Goal: Transaction & Acquisition: Purchase product/service

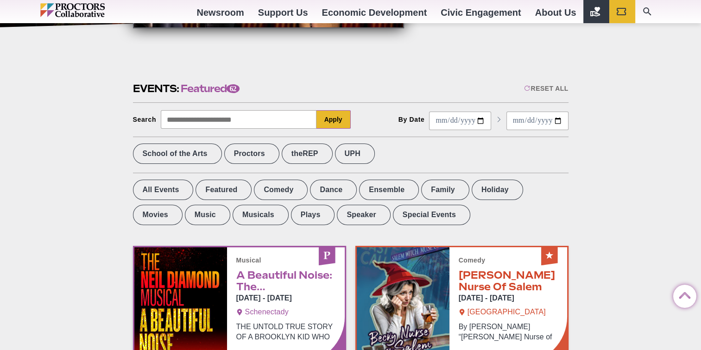
scroll to position [232, 0]
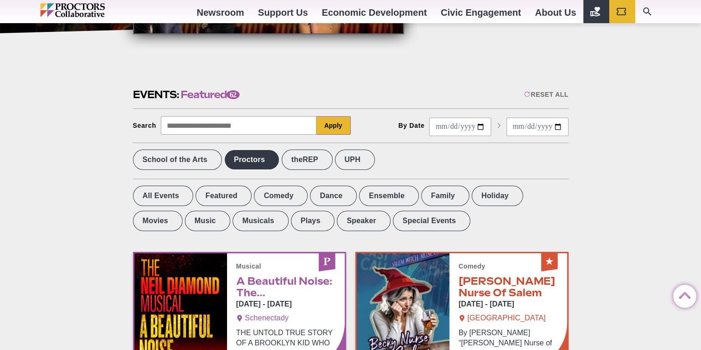
click at [250, 157] on label "Proctors" at bounding box center [251, 160] width 55 height 20
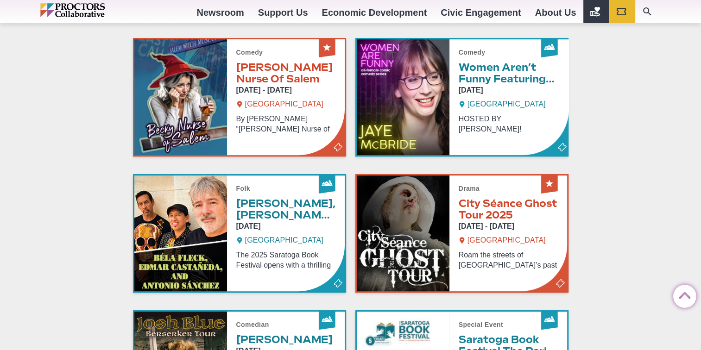
scroll to position [556, 0]
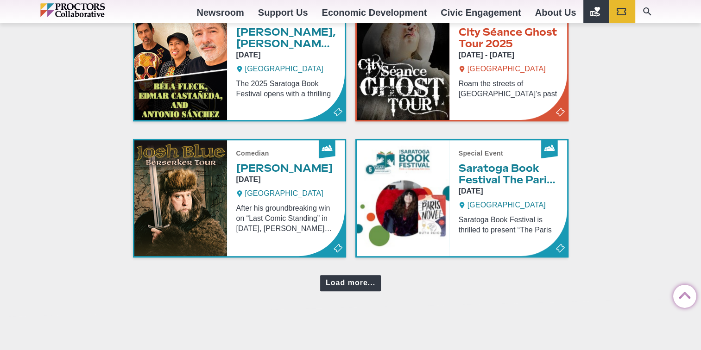
click at [341, 284] on div "Load more..." at bounding box center [350, 283] width 61 height 16
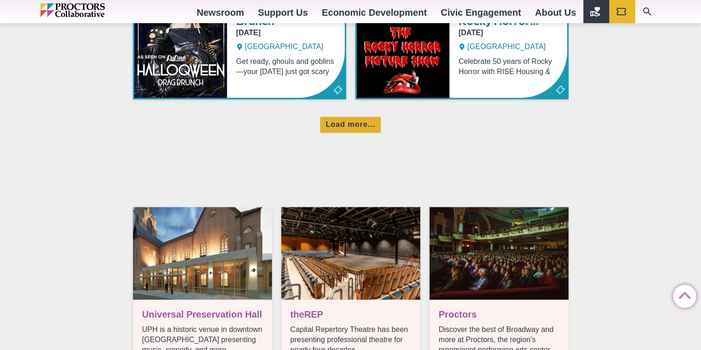
scroll to position [1066, 0]
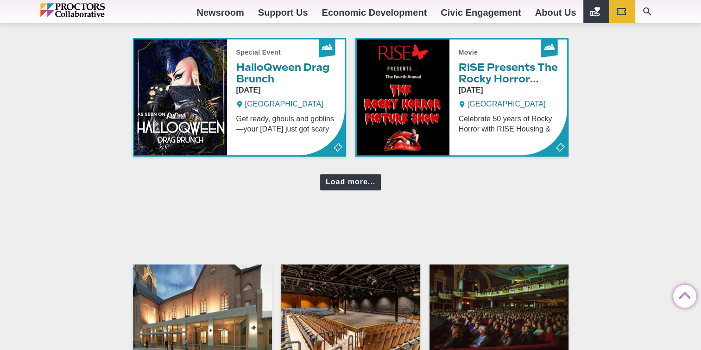
click at [349, 174] on div "Load more..." at bounding box center [350, 182] width 61 height 16
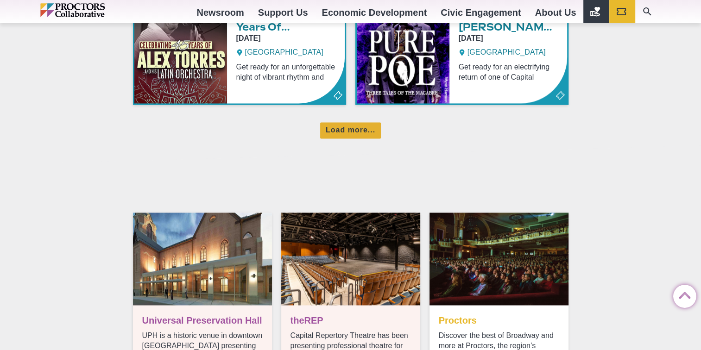
scroll to position [1529, 0]
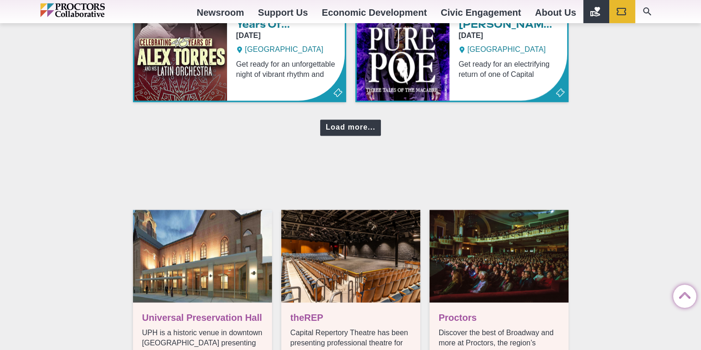
click at [352, 123] on div "Load more..." at bounding box center [350, 128] width 61 height 16
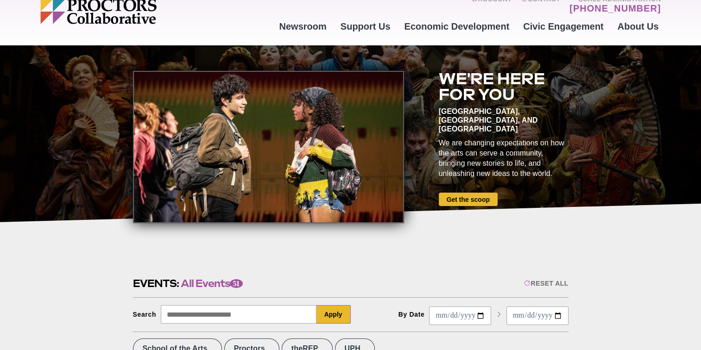
scroll to position [93, 0]
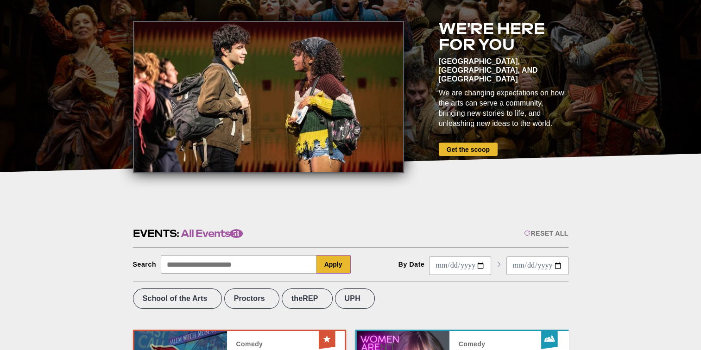
click at [192, 267] on input "Search" at bounding box center [239, 264] width 156 height 19
type input "******"
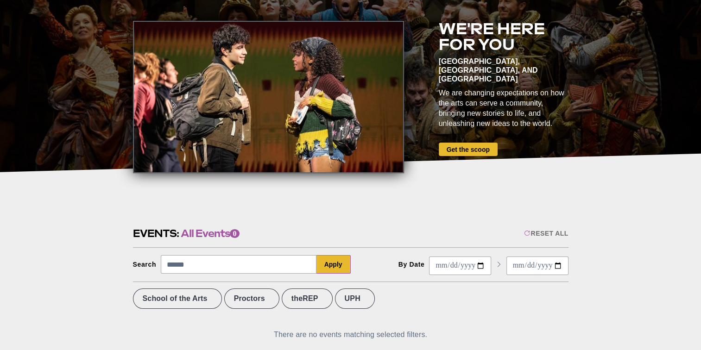
drag, startPoint x: 209, startPoint y: 263, endPoint x: 131, endPoint y: 263, distance: 77.9
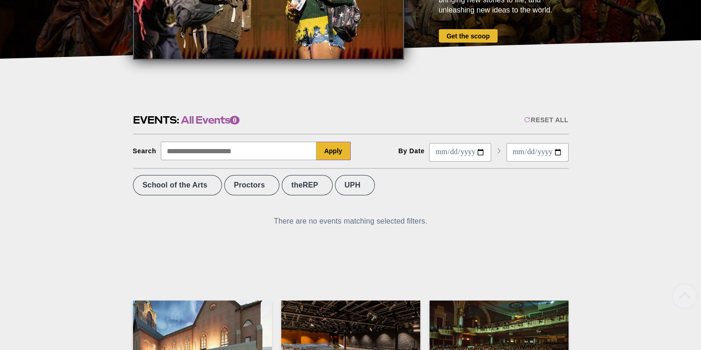
scroll to position [324, 0]
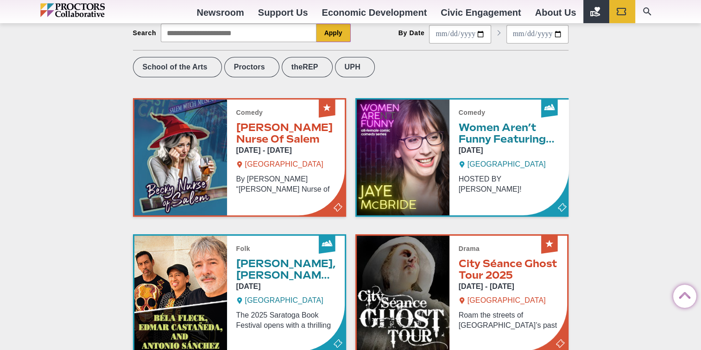
scroll to position [232, 0]
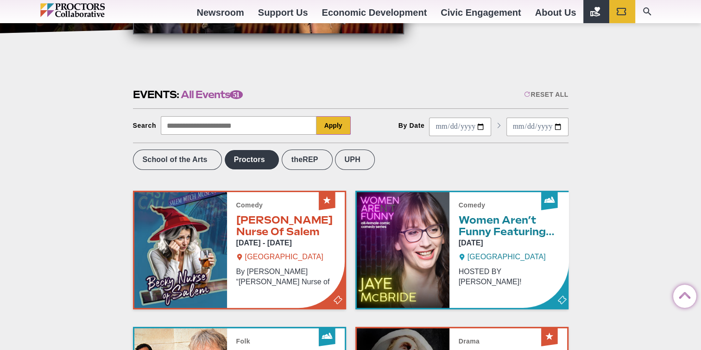
click at [254, 159] on label "Proctors" at bounding box center [251, 160] width 55 height 20
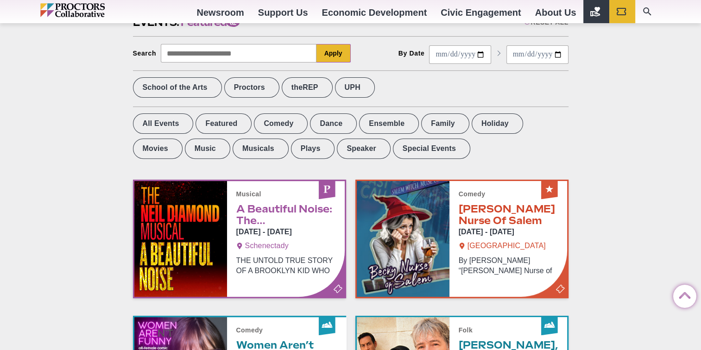
scroll to position [185, 0]
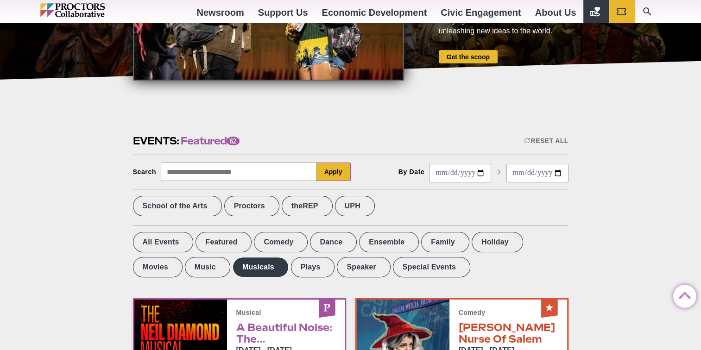
click at [233, 268] on label "Musicals" at bounding box center [261, 267] width 56 height 20
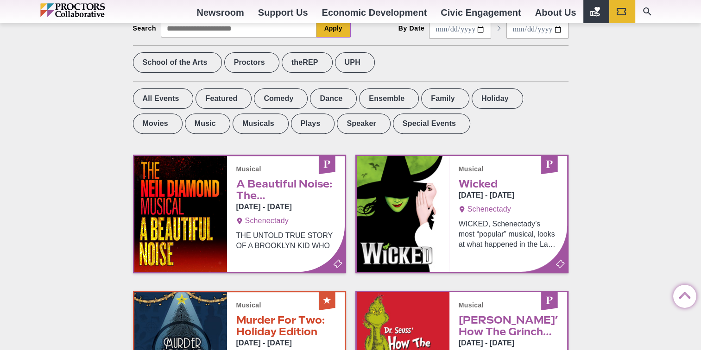
scroll to position [371, 0]
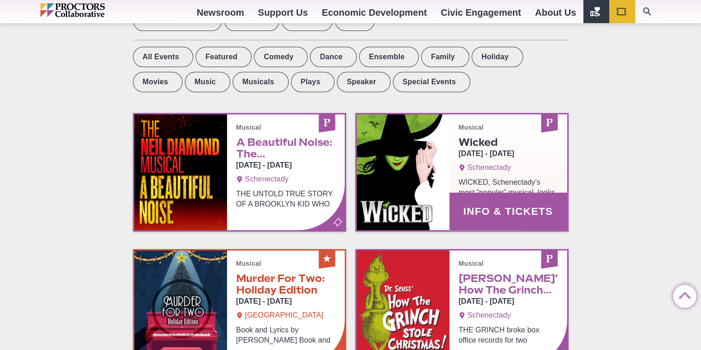
click at [498, 191] on link "Info & Tickets" at bounding box center [462, 172] width 210 height 116
click at [494, 209] on link "Info & Tickets" at bounding box center [462, 172] width 210 height 116
